Goal: Transaction & Acquisition: Purchase product/service

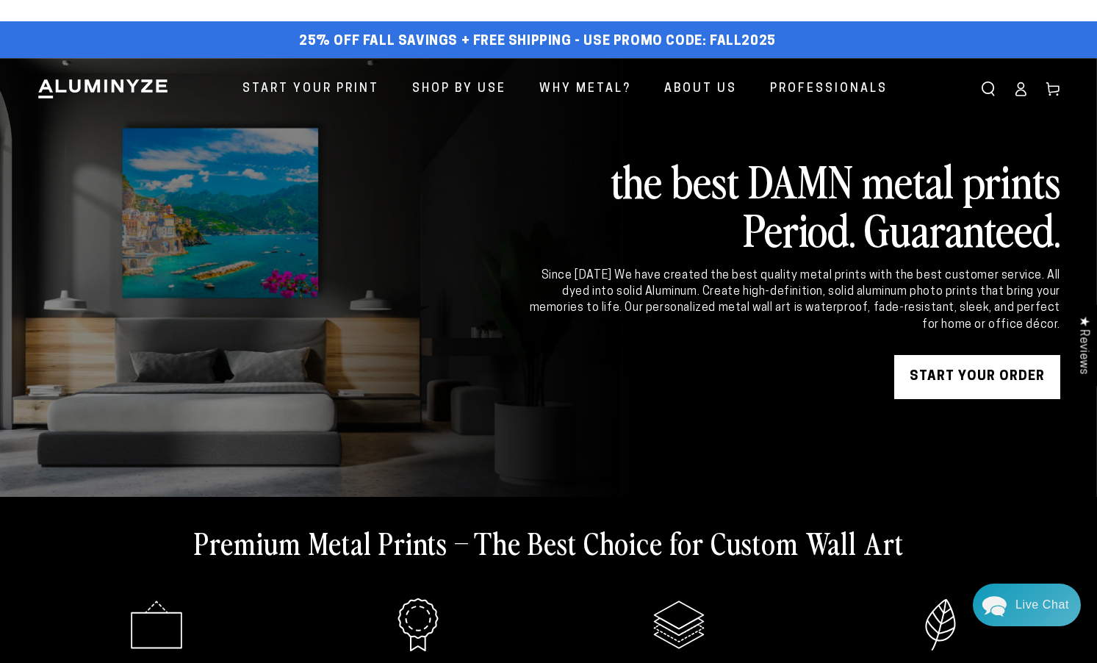
click at [943, 397] on link "START YOUR Order" at bounding box center [977, 377] width 166 height 44
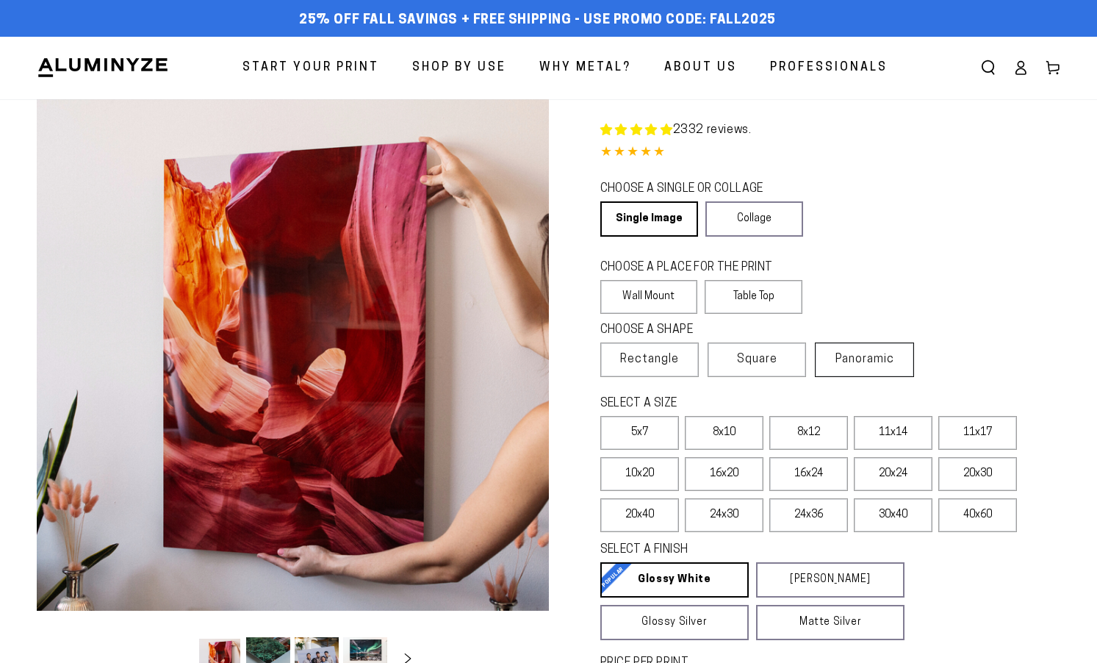
select select "**********"
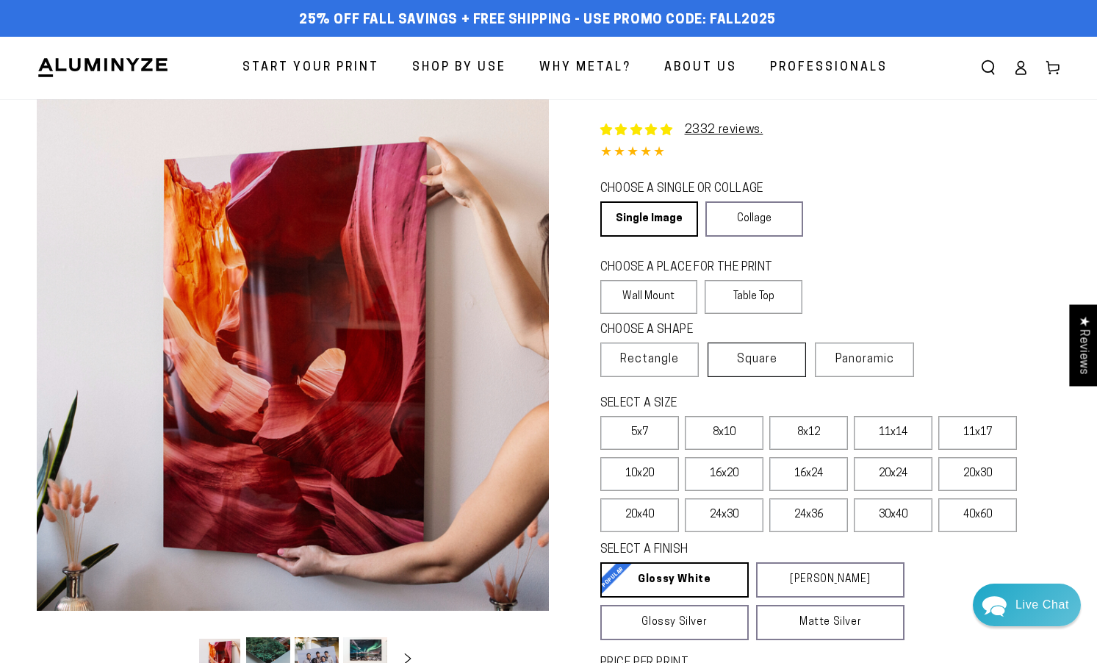
click at [751, 370] on label "Square" at bounding box center [756, 359] width 98 height 35
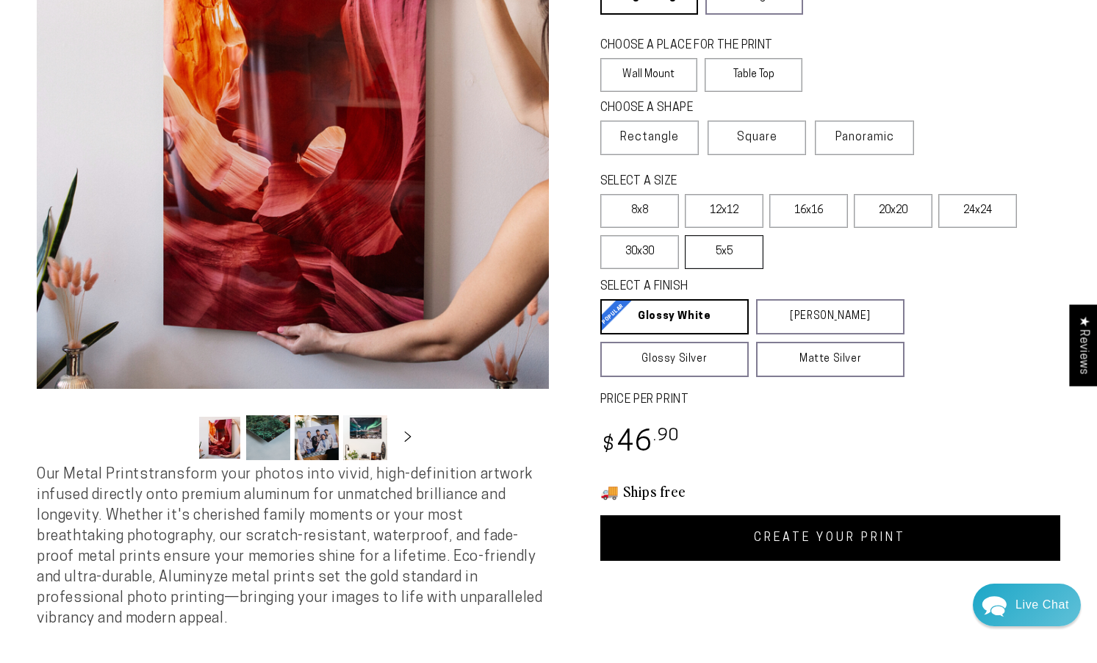
scroll to position [220, 0]
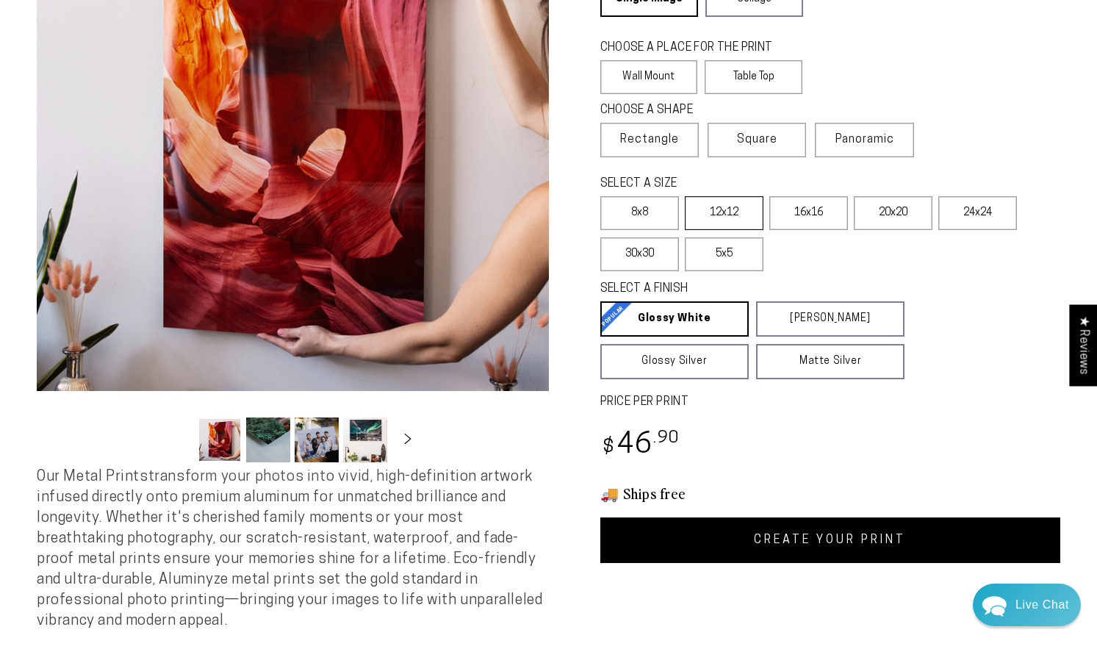
click at [729, 198] on label "12x12" at bounding box center [724, 213] width 79 height 34
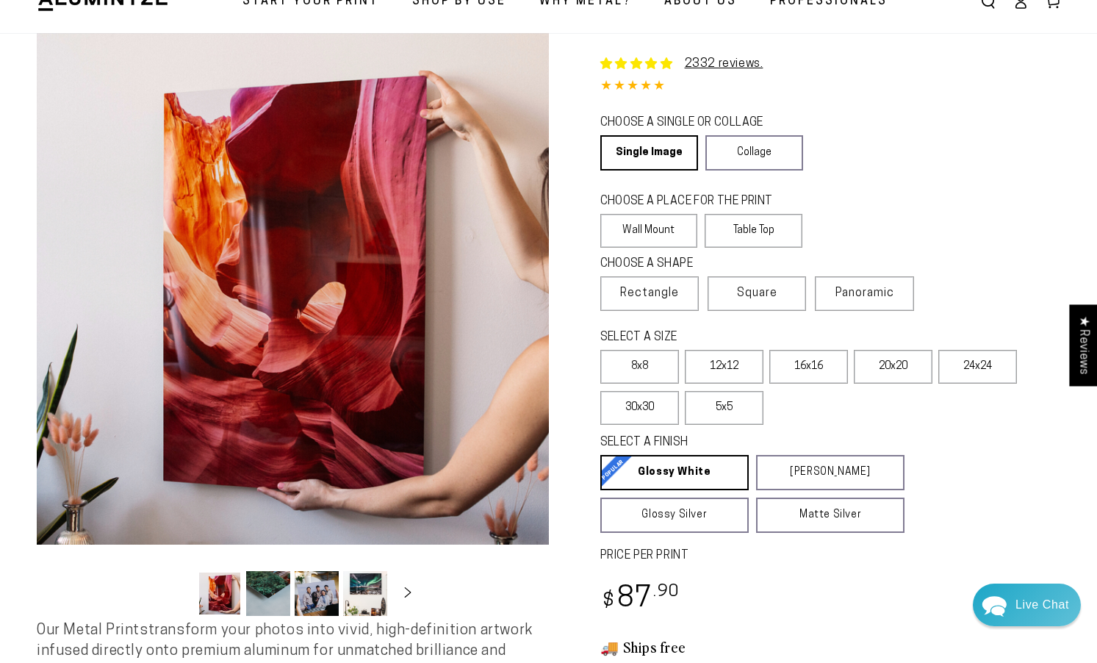
scroll to position [85, 0]
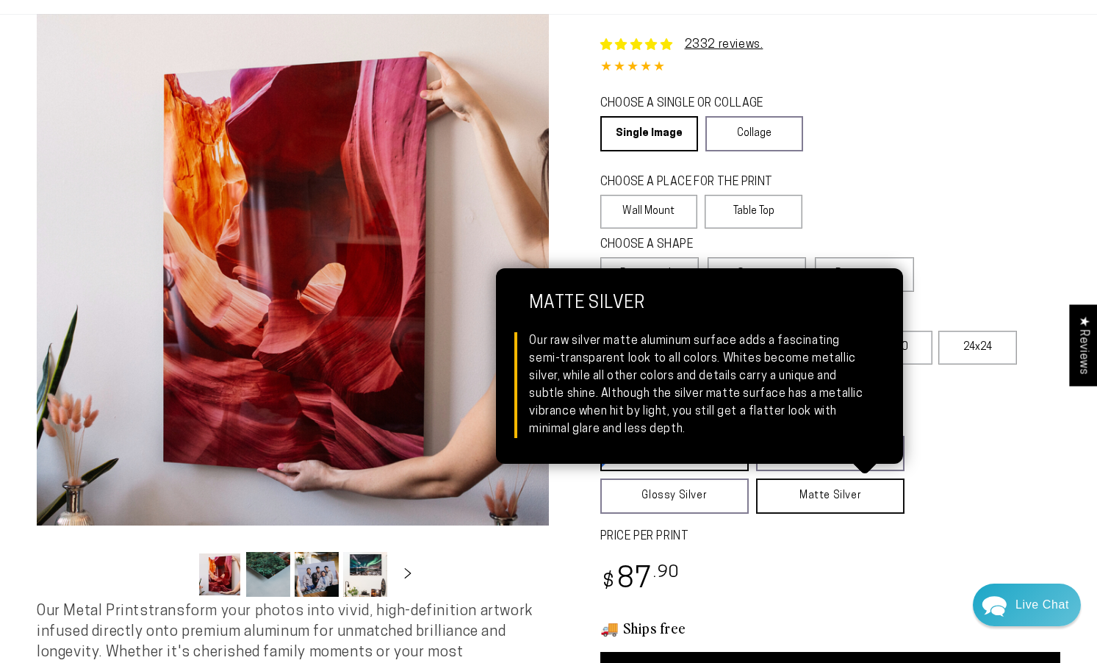
click at [854, 505] on link "Matte Silver Matte Silver Our raw silver matte aluminum surface adds a fascinat…" at bounding box center [830, 495] width 148 height 35
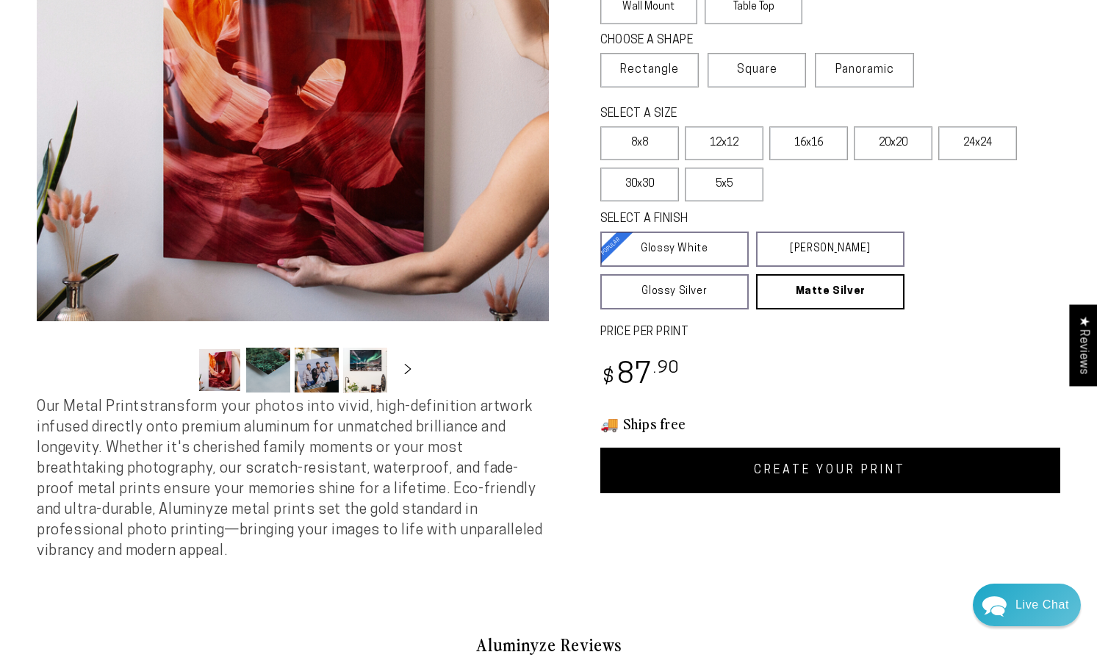
scroll to position [294, 0]
